Goal: Task Accomplishment & Management: Manage account settings

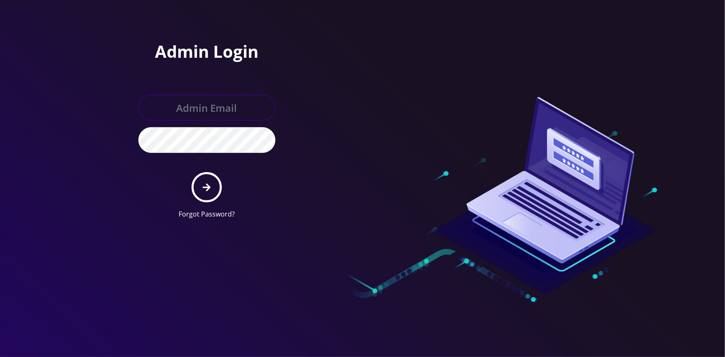
click at [196, 105] on input "text" at bounding box center [206, 108] width 137 height 26
type input "[PERSON_NAME][EMAIL_ADDRESS][DOMAIN_NAME]"
click at [192, 172] on button "submit" at bounding box center [207, 187] width 30 height 30
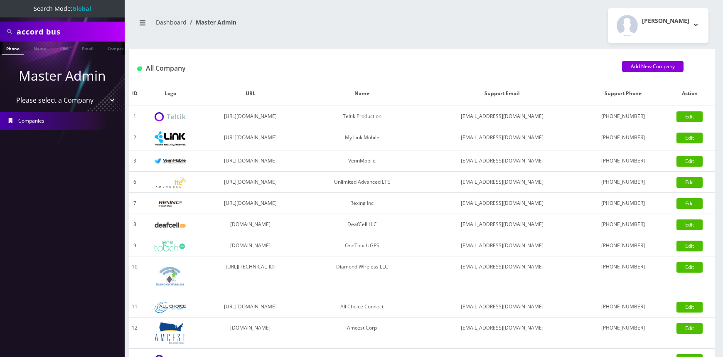
scroll to position [0, 4]
click at [44, 45] on link "Name" at bounding box center [35, 49] width 21 height 14
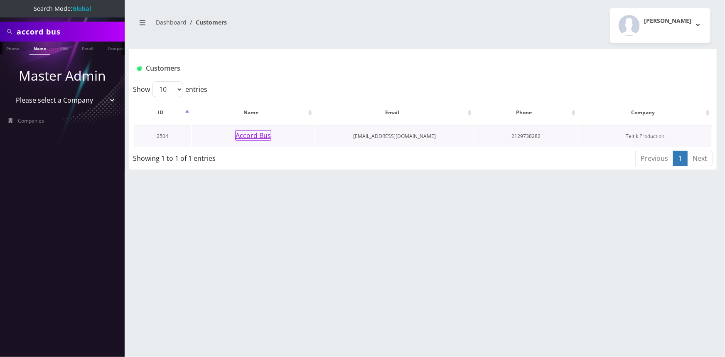
click at [254, 137] on button "Accord Bus" at bounding box center [253, 135] width 36 height 11
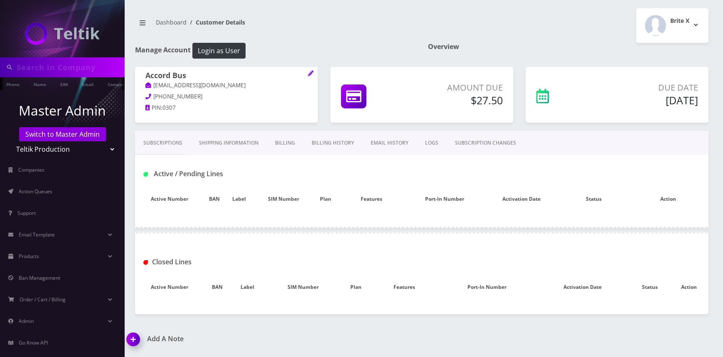
type input "accord bus"
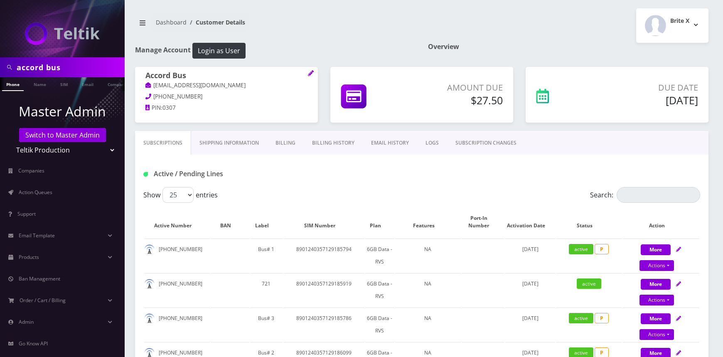
click at [326, 145] on link "Billing History" at bounding box center [333, 143] width 59 height 24
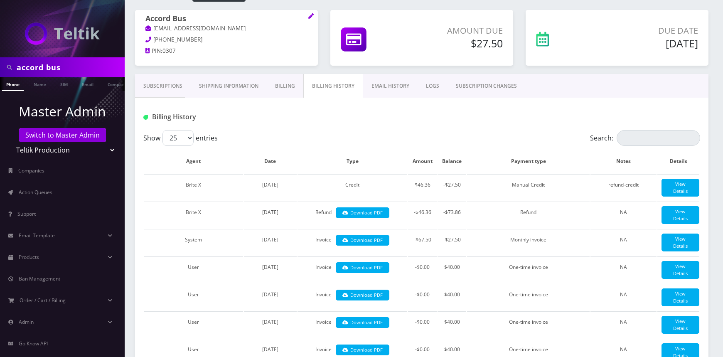
scroll to position [189, 0]
